Goal: Check status: Check status

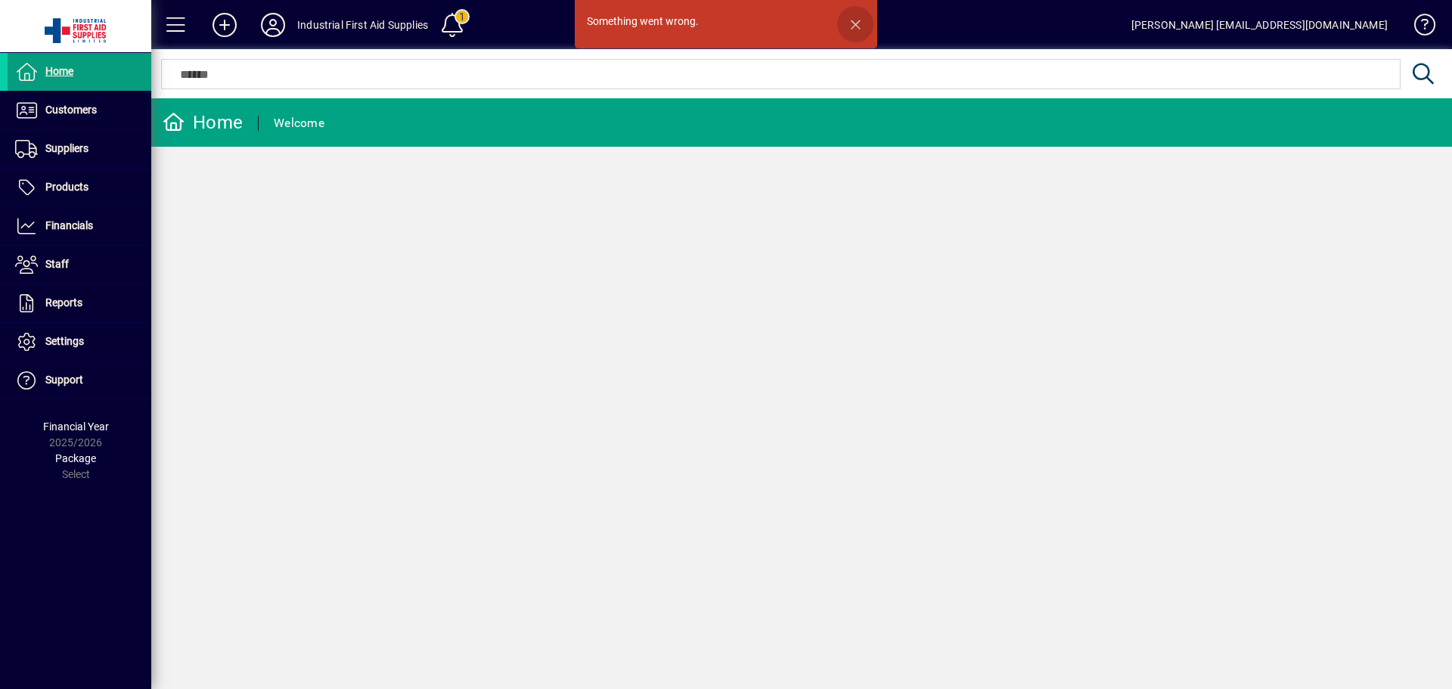
click at [851, 24] on span "button" at bounding box center [855, 24] width 36 height 36
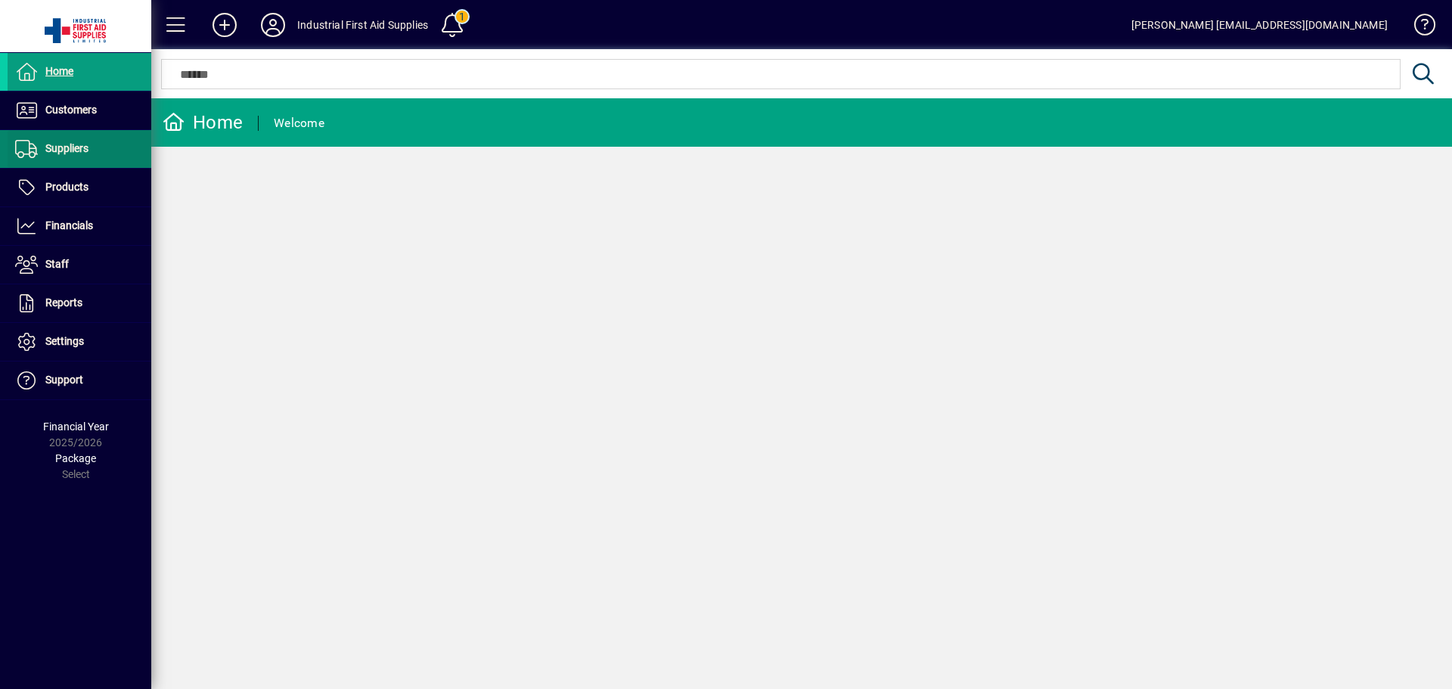
click at [86, 140] on span "Suppliers" at bounding box center [48, 149] width 81 height 18
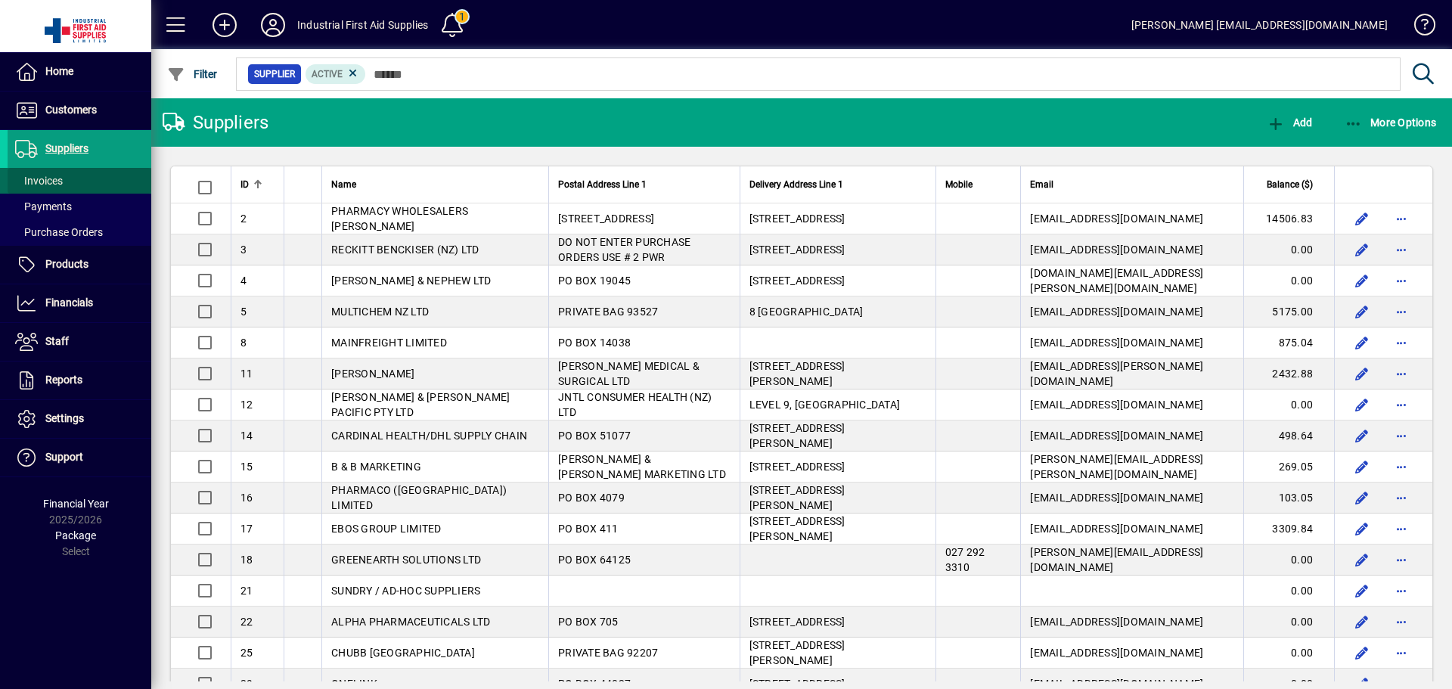
click at [51, 175] on span "Invoices" at bounding box center [39, 181] width 48 height 12
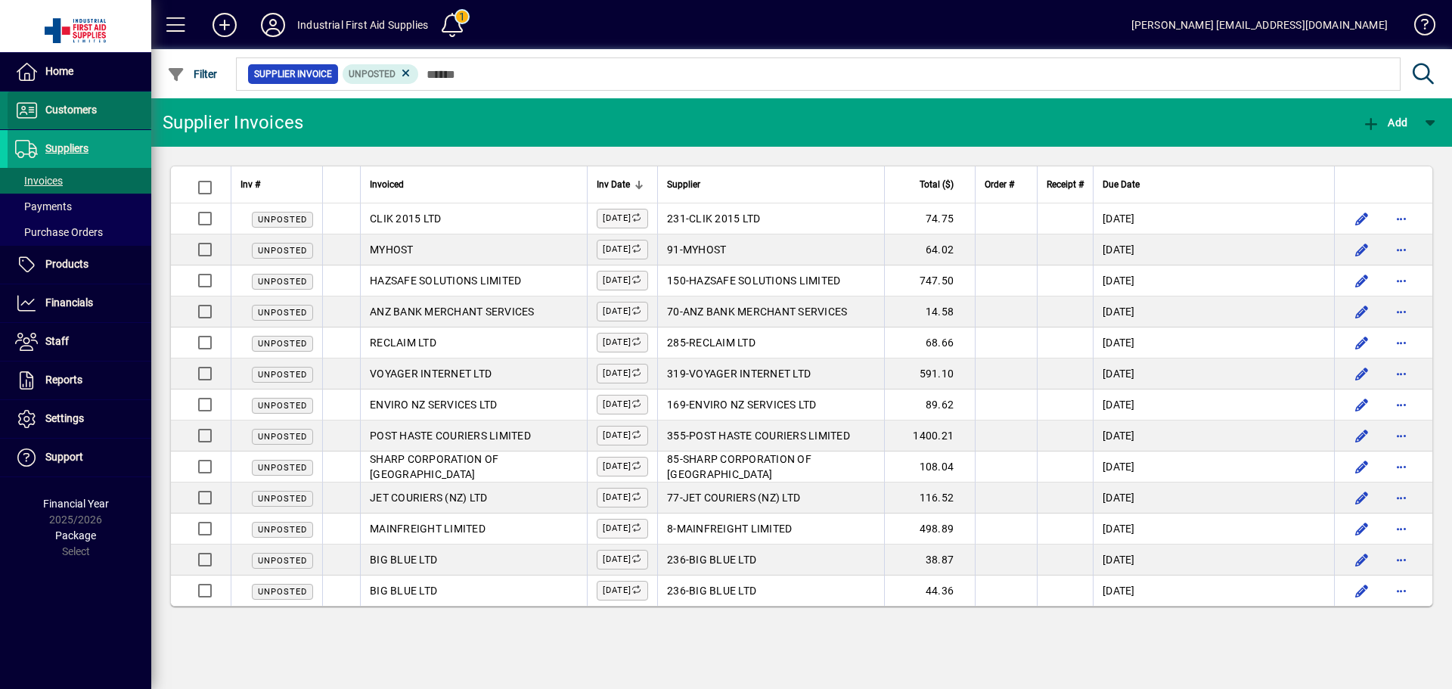
click at [60, 110] on span "Customers" at bounding box center [70, 110] width 51 height 12
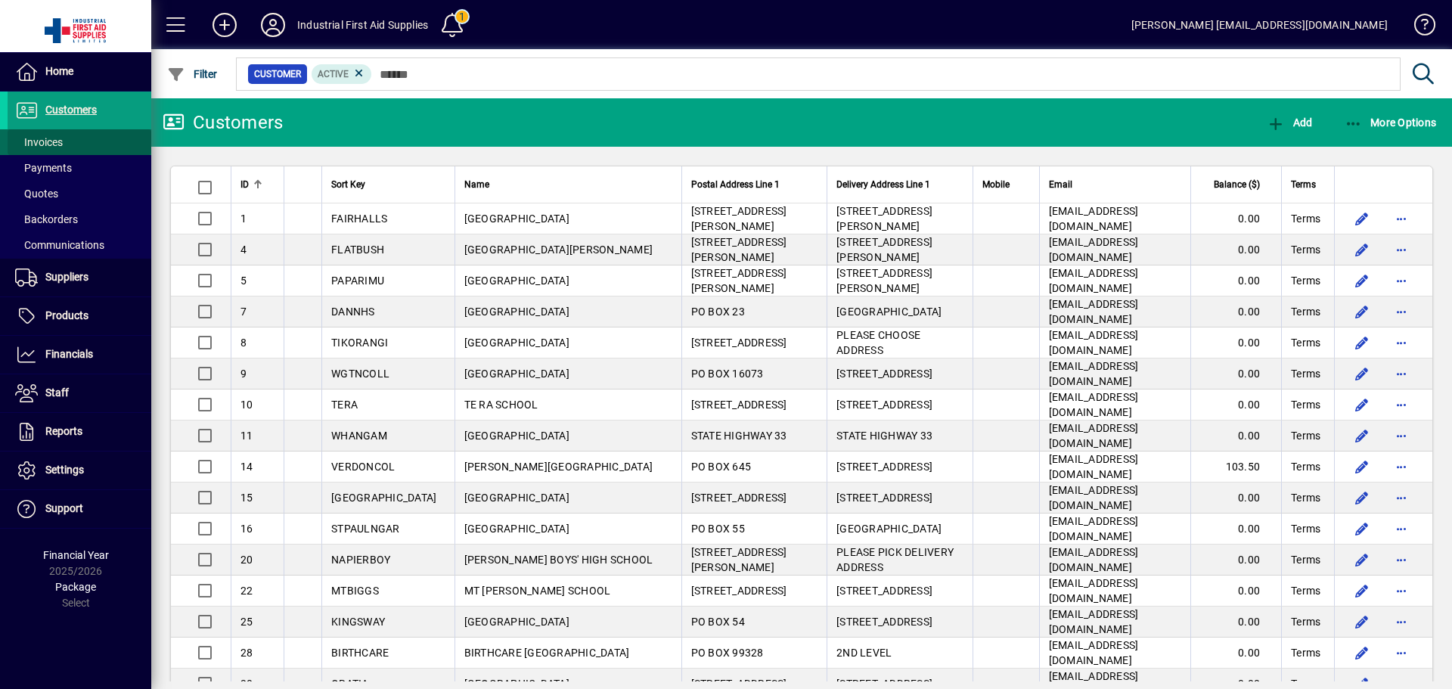
click at [55, 138] on span "Invoices" at bounding box center [39, 142] width 48 height 12
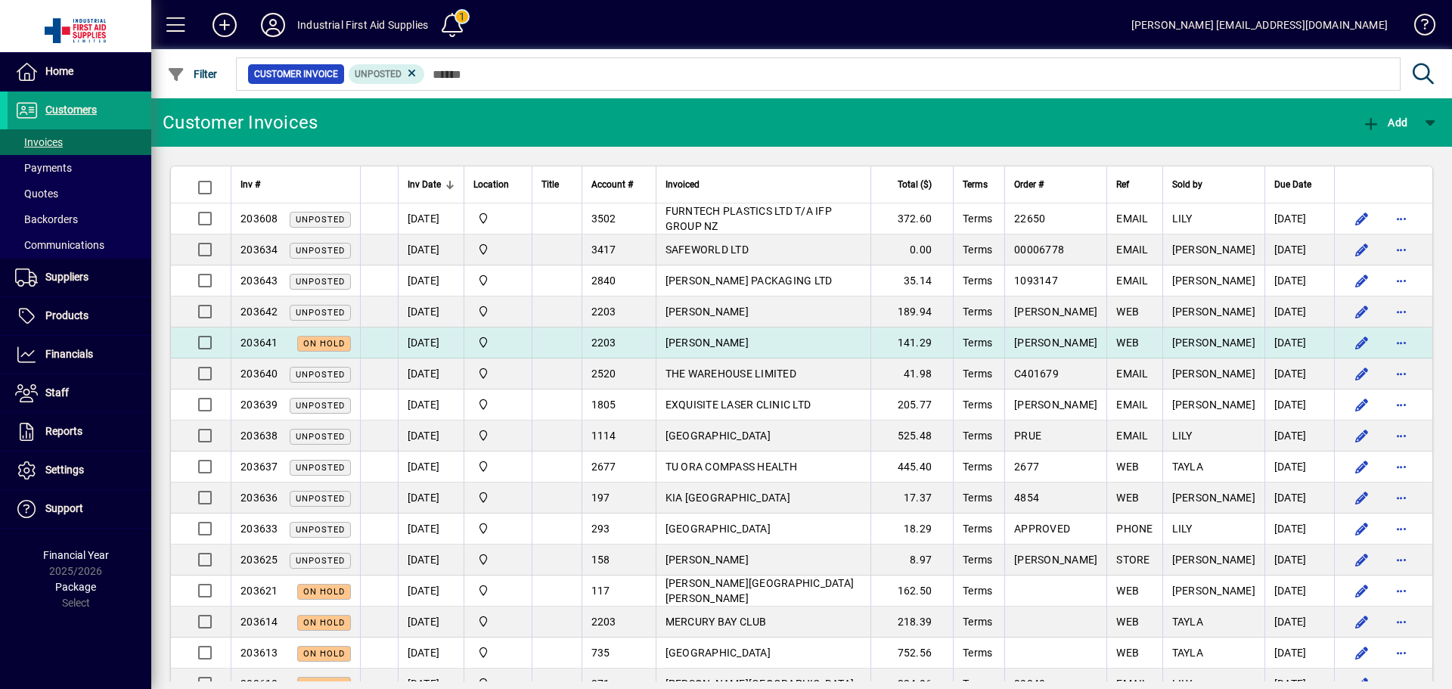
click at [746, 345] on span "[PERSON_NAME]" at bounding box center [706, 342] width 83 height 12
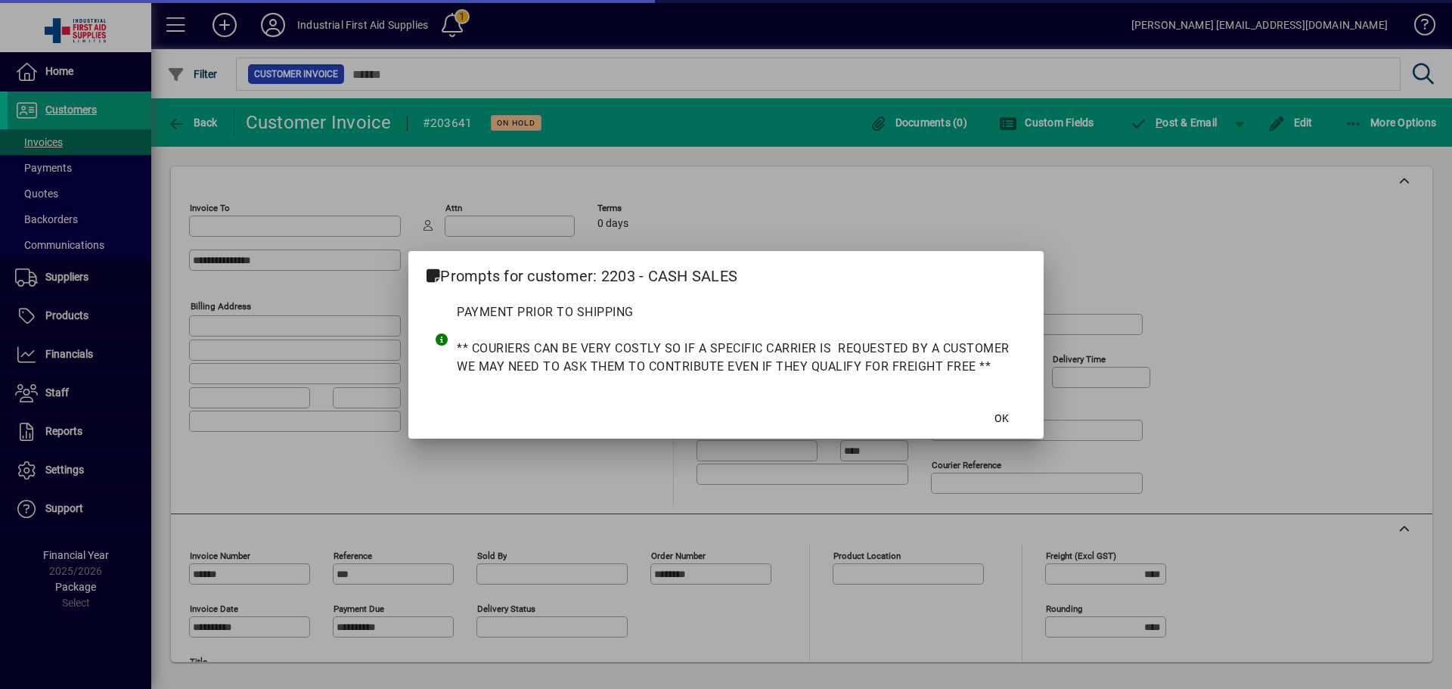
type input "**********"
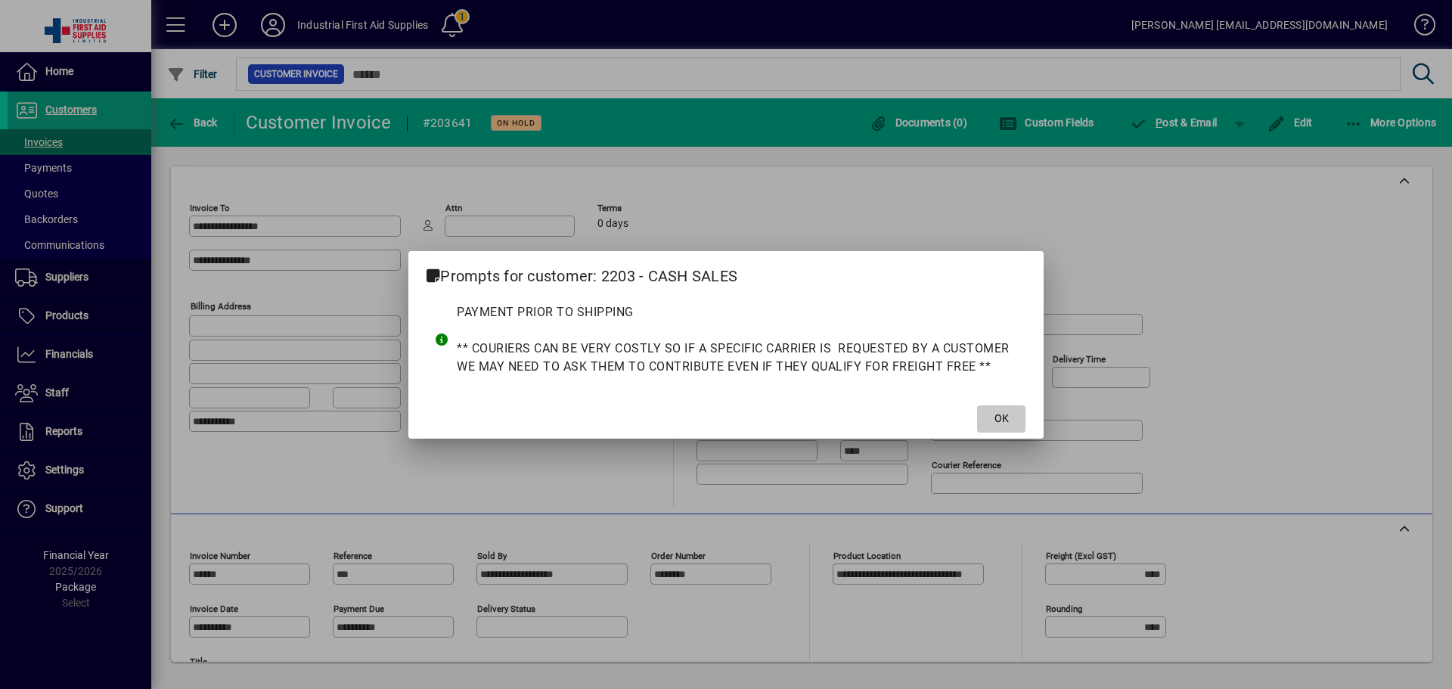
drag, startPoint x: 1003, startPoint y: 417, endPoint x: 1033, endPoint y: 377, distance: 50.2
click at [1004, 414] on span "OK" at bounding box center [1001, 419] width 14 height 16
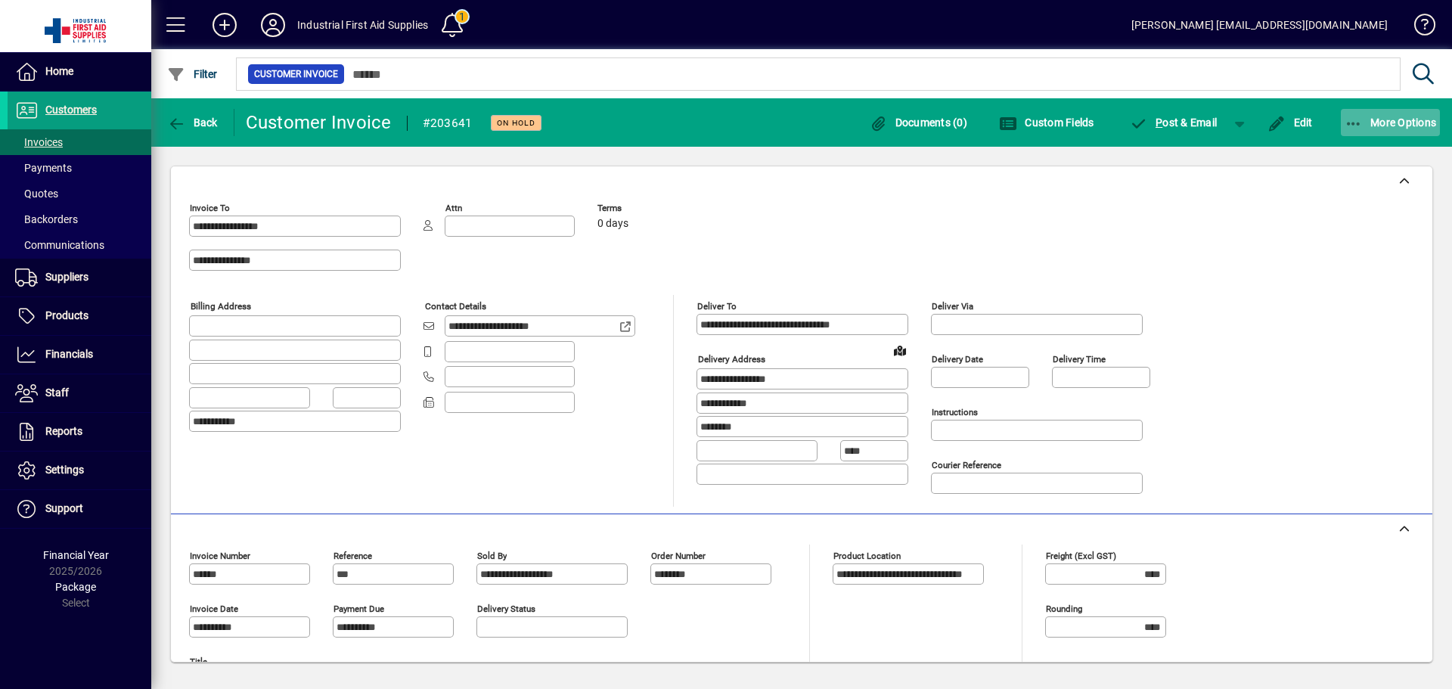
click at [1408, 122] on span "More Options" at bounding box center [1390, 122] width 92 height 12
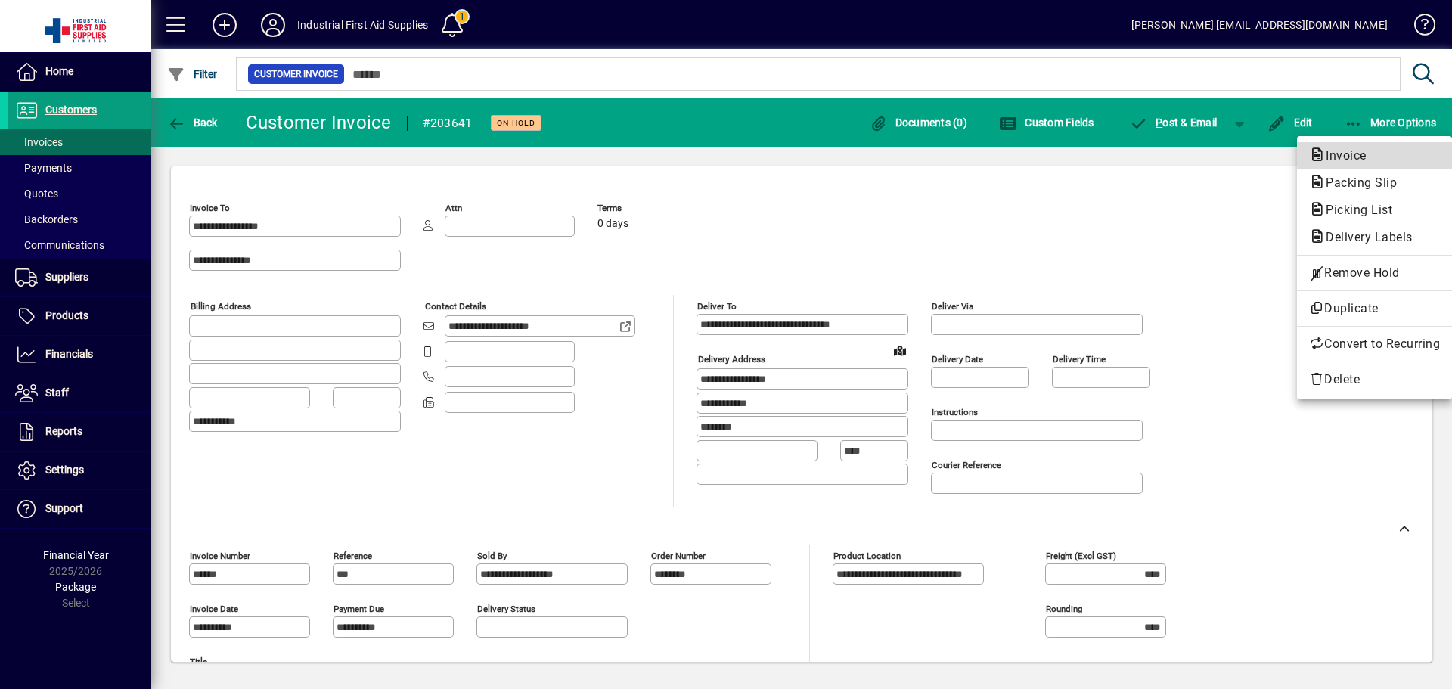
click at [1340, 153] on span "Invoice" at bounding box center [1341, 155] width 65 height 14
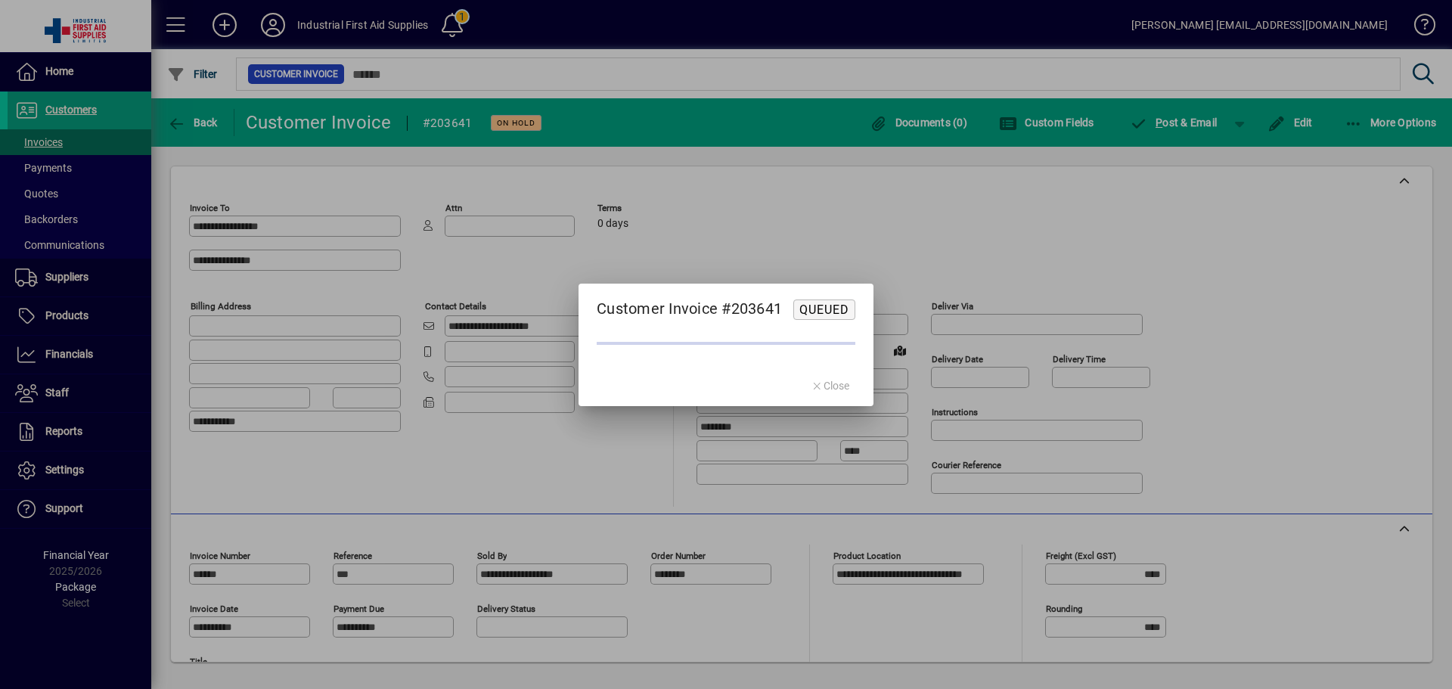
click at [55, 170] on div at bounding box center [726, 344] width 1452 height 689
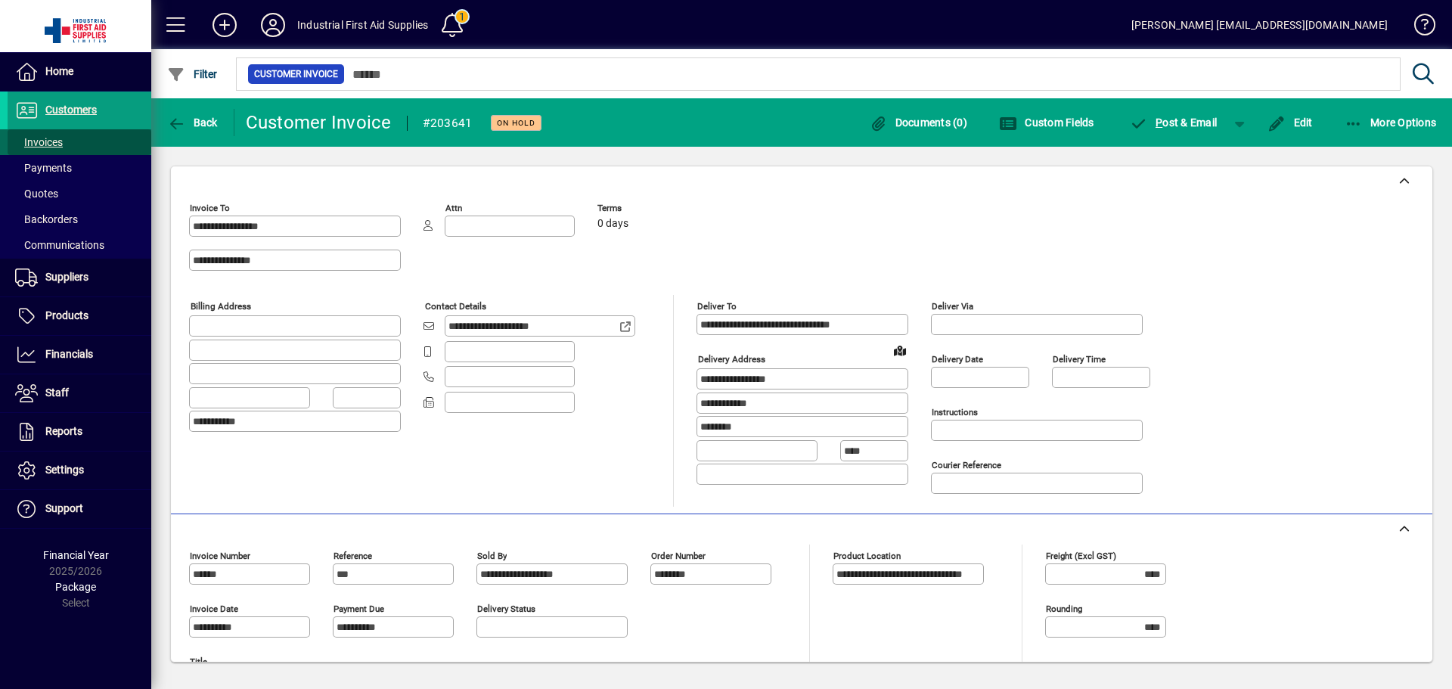
click at [42, 143] on span "Invoices" at bounding box center [39, 142] width 48 height 12
